Goal: Task Accomplishment & Management: Manage account settings

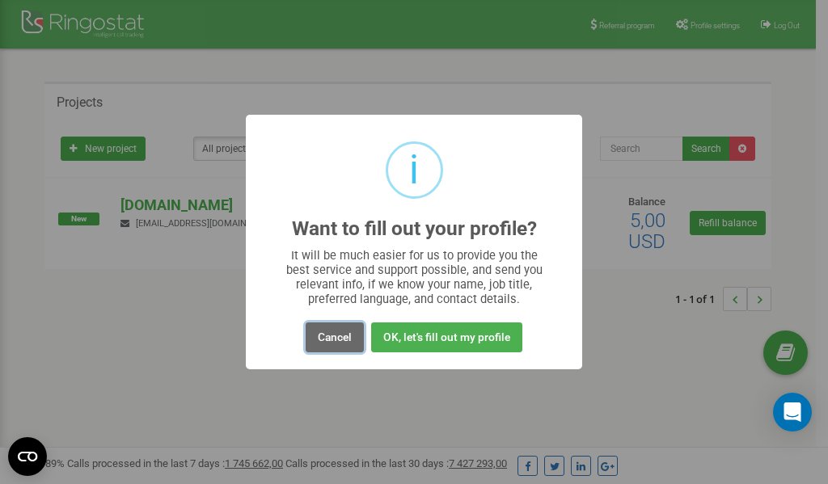
click at [340, 339] on button "Cancel" at bounding box center [335, 338] width 58 height 30
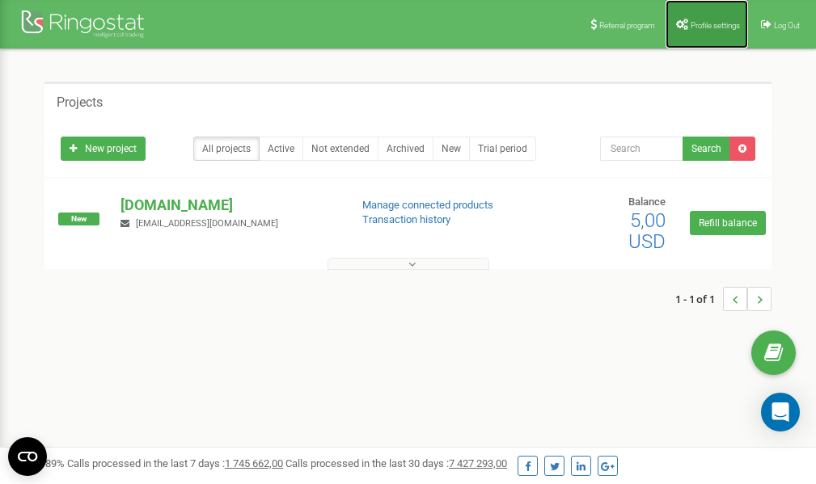
click at [701, 24] on span "Profile settings" at bounding box center [715, 25] width 49 height 9
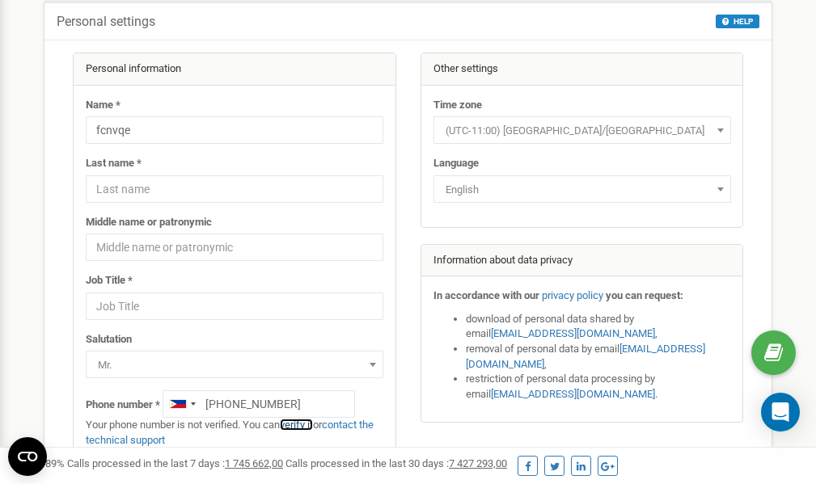
click at [305, 423] on link "verify it" at bounding box center [296, 425] width 33 height 12
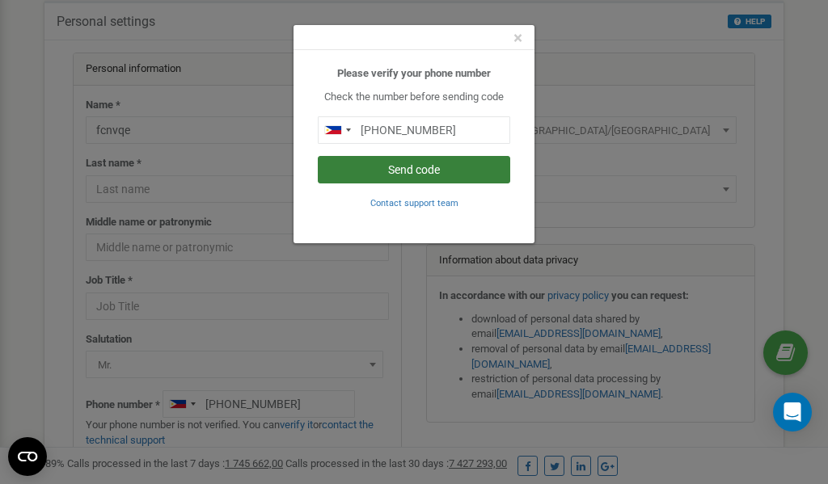
click at [423, 174] on button "Send code" at bounding box center [414, 169] width 192 height 27
